Goal: Complete application form

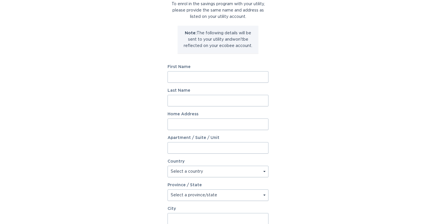
scroll to position [76, 0]
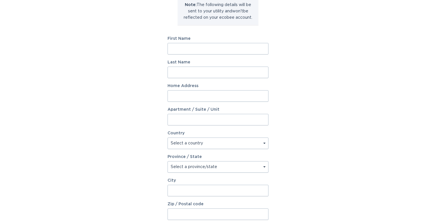
click at [204, 41] on div "First Name" at bounding box center [218, 46] width 101 height 18
click at [193, 51] on input "First Name" at bounding box center [218, 49] width 101 height 12
type input "Walker"
type input "Moses"
click at [172, 95] on input "Home Address" at bounding box center [218, 96] width 101 height 12
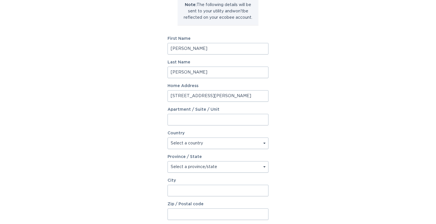
type input "688 Trousdale St"
click at [207, 142] on select "Select a country Canada USA" at bounding box center [218, 144] width 101 height 12
select select "US"
click at [168, 138] on select "Select a country Canada USA" at bounding box center [218, 144] width 101 height 12
click at [201, 166] on select "Select a province/state Alabama Alaska American Samoa Arizona Arkansas Californ…" at bounding box center [218, 167] width 101 height 12
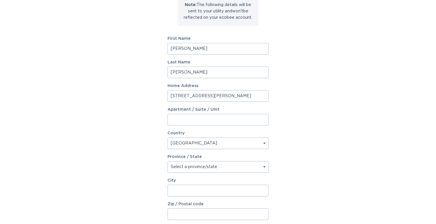
select select "CA"
click at [168, 161] on select "Select a province/state Alabama Alaska American Samoa Arizona Arkansas Californ…" at bounding box center [218, 167] width 101 height 12
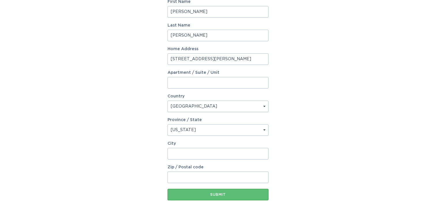
scroll to position [127, 0]
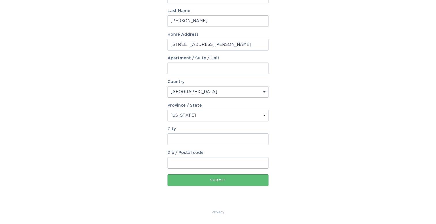
click at [197, 135] on input "City" at bounding box center [218, 139] width 101 height 12
click at [188, 141] on input "91377" at bounding box center [218, 139] width 101 height 12
type input "91377"
click at [187, 163] on input "Zip / Postal code" at bounding box center [218, 163] width 101 height 12
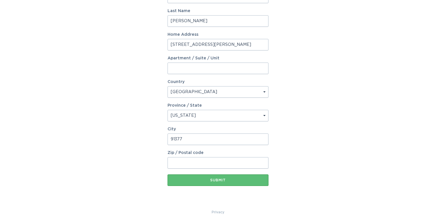
click at [187, 163] on input "Zip / Postal code" at bounding box center [218, 163] width 101 height 12
paste input "91377"
type input "91377"
drag, startPoint x: 184, startPoint y: 141, endPoint x: 152, endPoint y: 134, distance: 32.8
click at [152, 134] on div "Account Information To enrol in the savings program with your utility, please p…" at bounding box center [218, 49] width 436 height 319
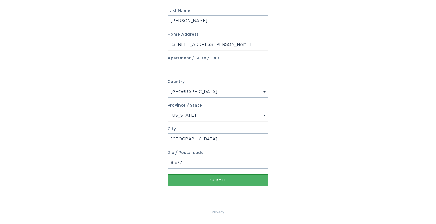
type input "Oak Park"
click at [202, 174] on form "First Name Walker Last Name Moses Home Address 688 Trousdale St Apartment / Sui…" at bounding box center [218, 85] width 101 height 201
click at [222, 182] on button "Submit" at bounding box center [218, 180] width 101 height 12
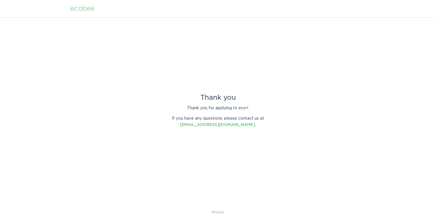
scroll to position [0, 0]
